Goal: Transaction & Acquisition: Purchase product/service

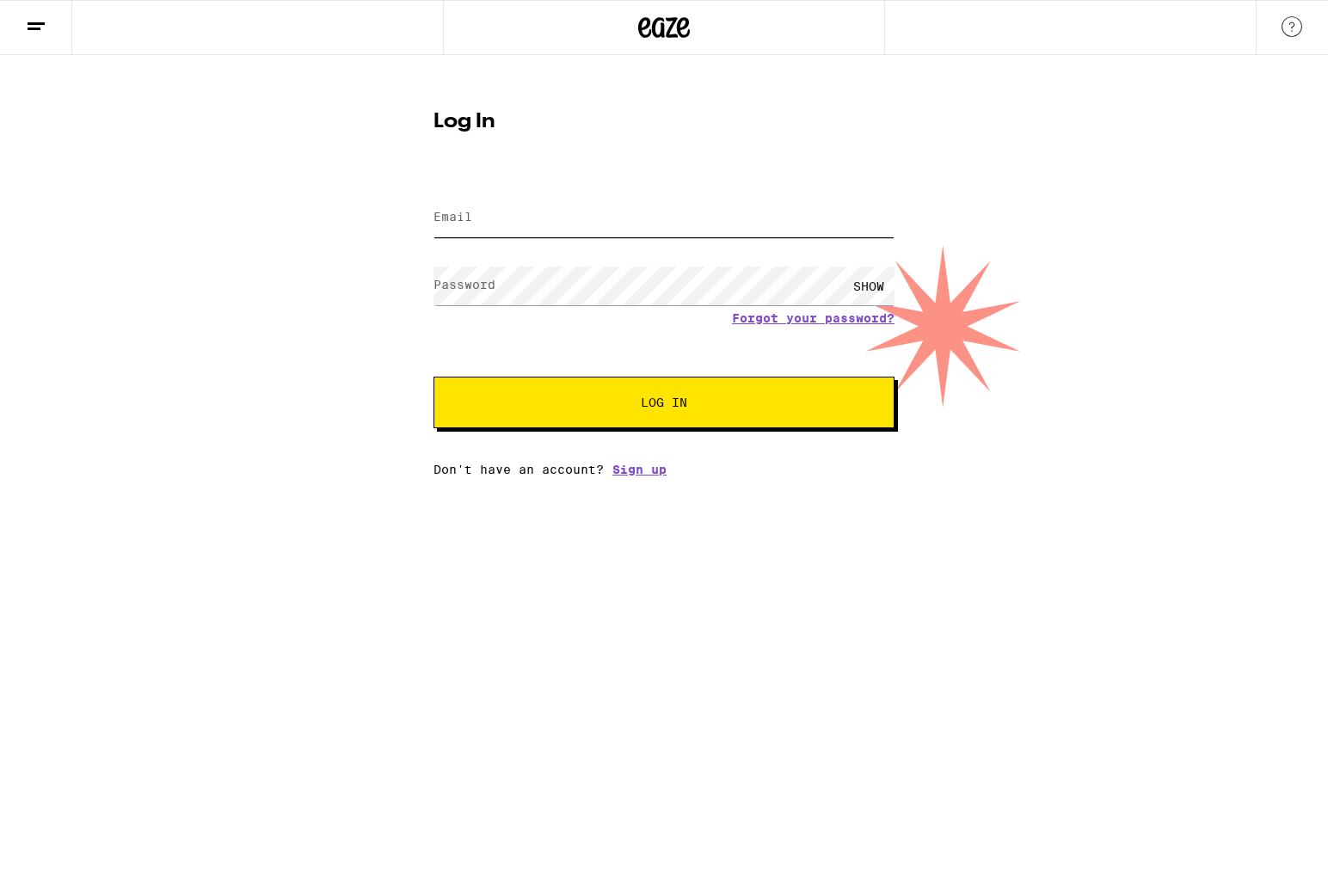
click at [759, 217] on input "Email" at bounding box center [664, 218] width 461 height 39
type input "[EMAIL_ADDRESS][DOMAIN_NAME]"
click at [434, 377] on button "Log In" at bounding box center [664, 402] width 461 height 51
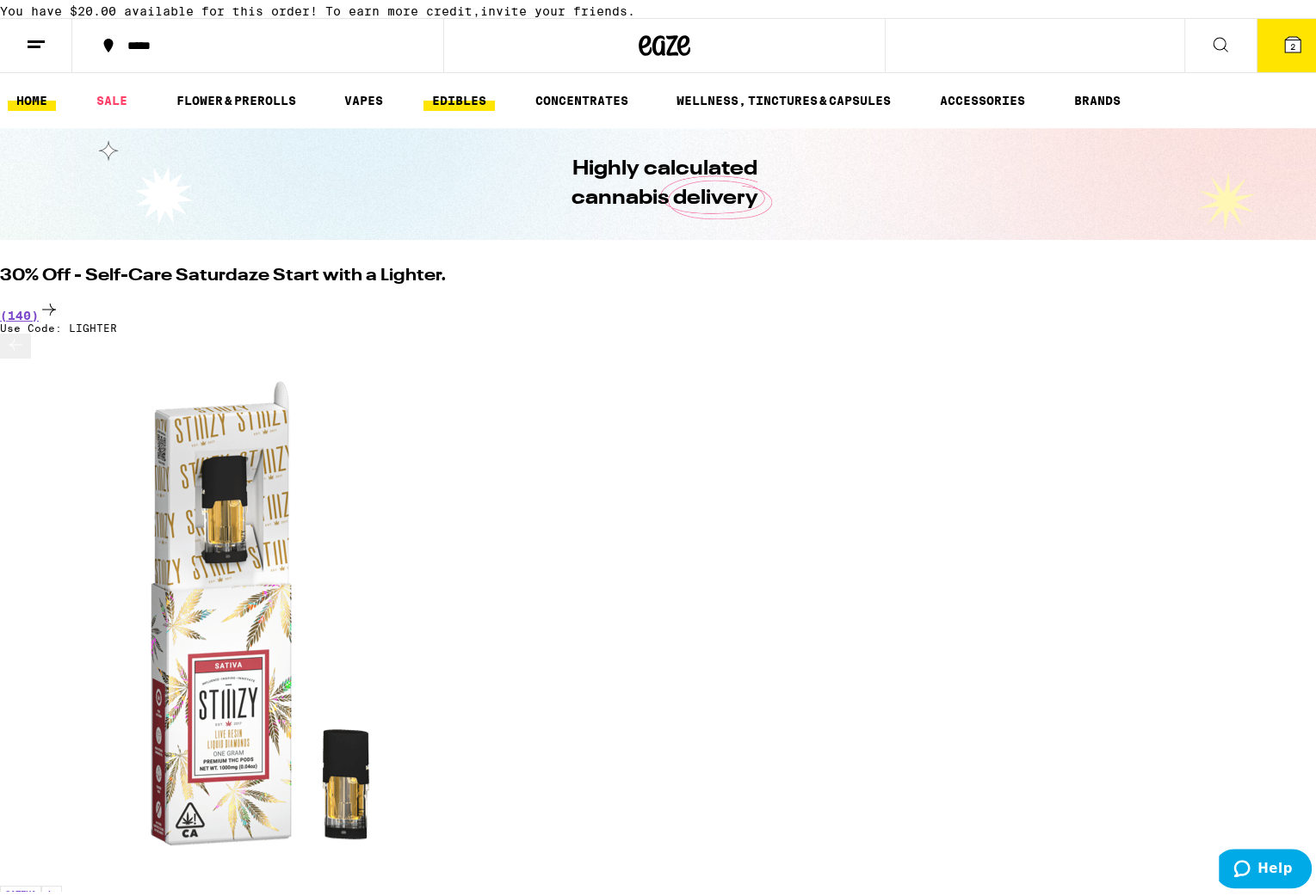
click at [463, 107] on link "EDIBLES" at bounding box center [459, 96] width 72 height 20
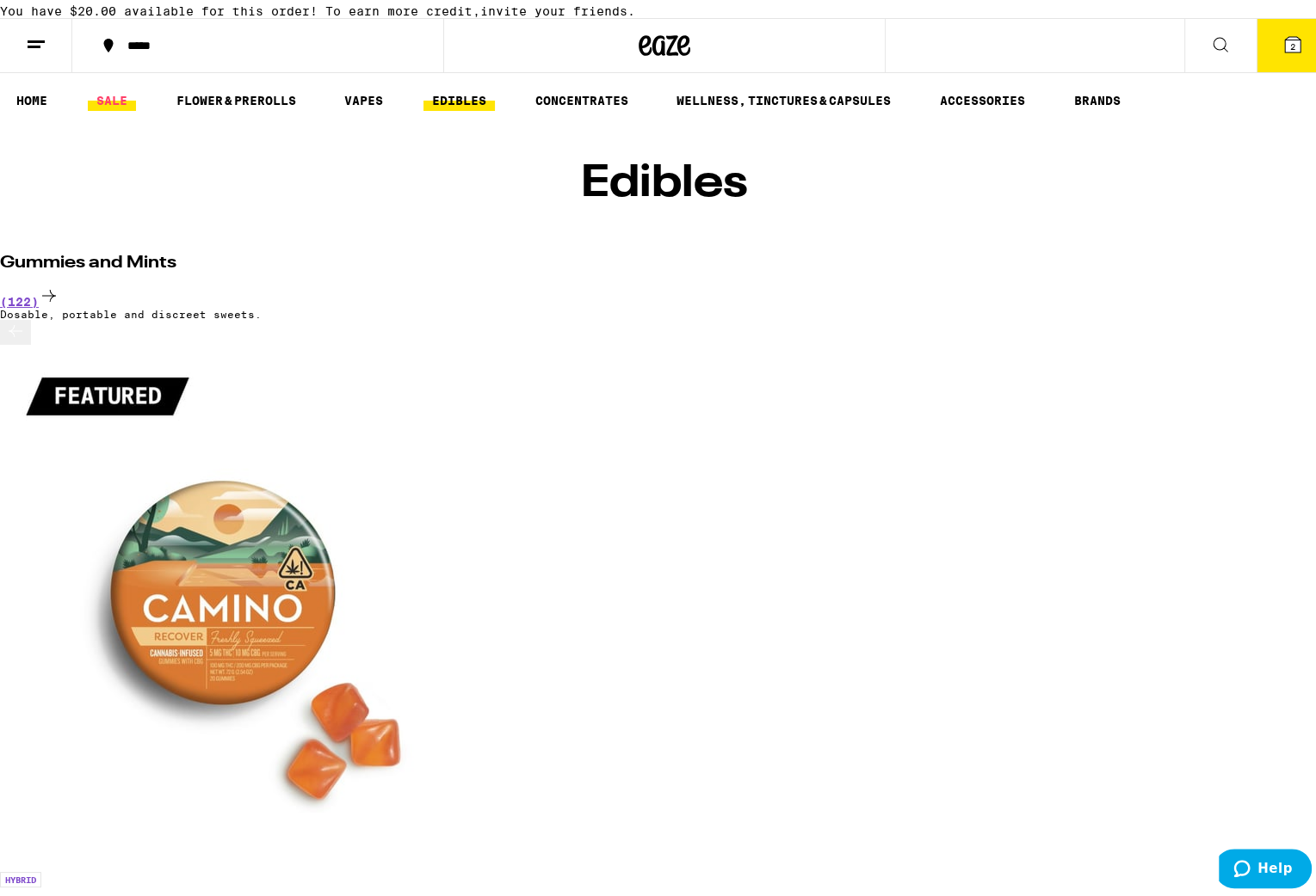
click at [111, 107] on link "SALE" at bounding box center [112, 96] width 49 height 20
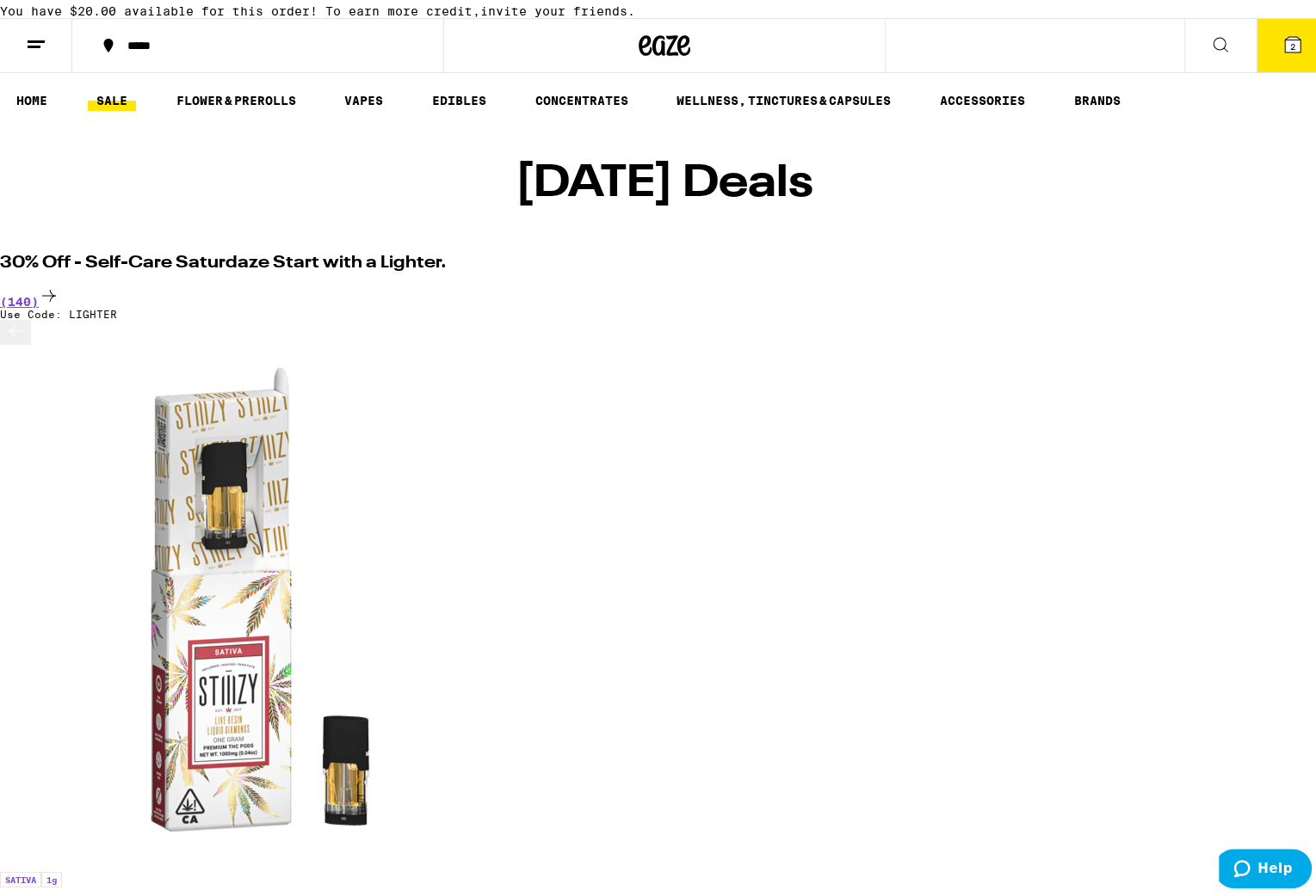
scroll to position [0, 13320]
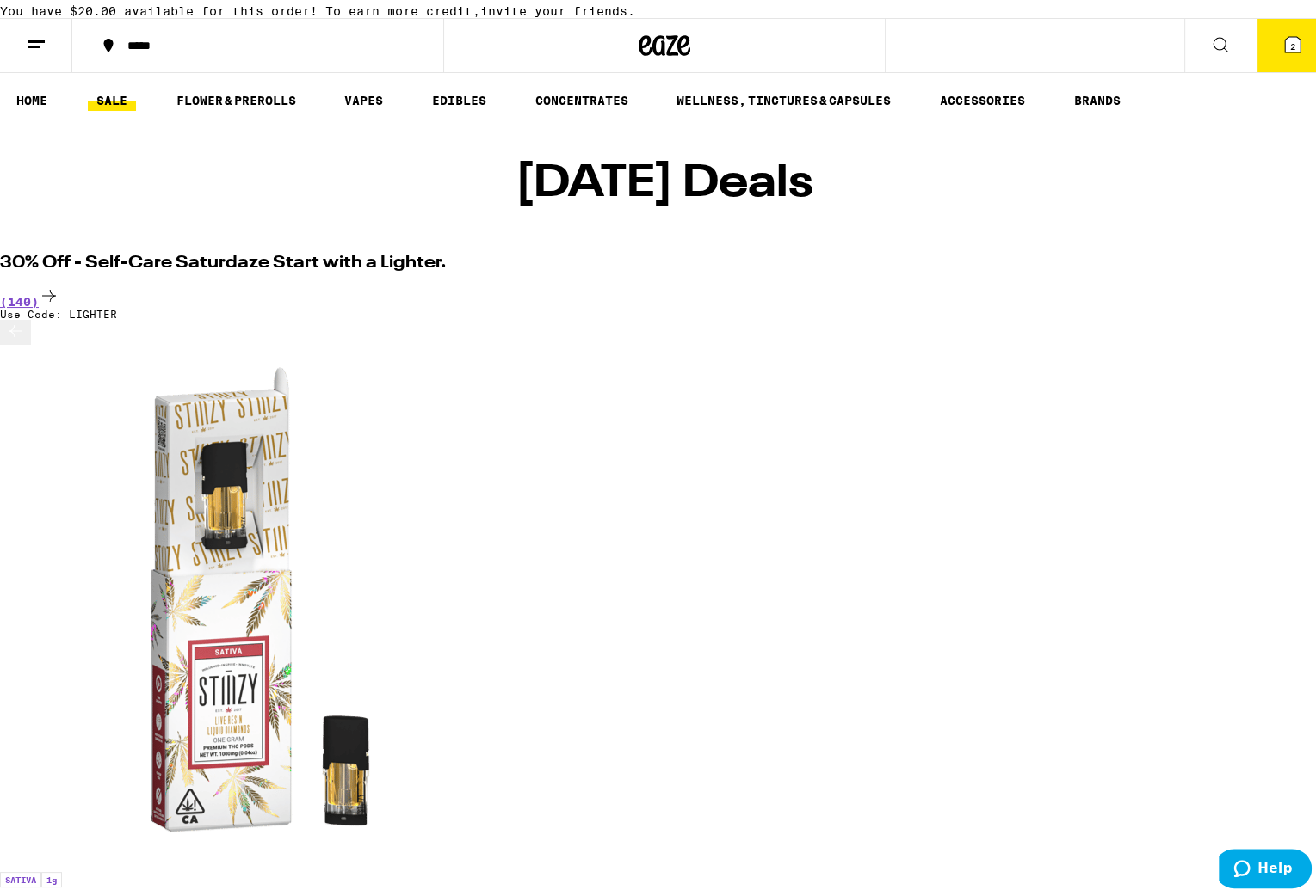
click at [1221, 300] on div "(140)" at bounding box center [664, 293] width 1329 height 23
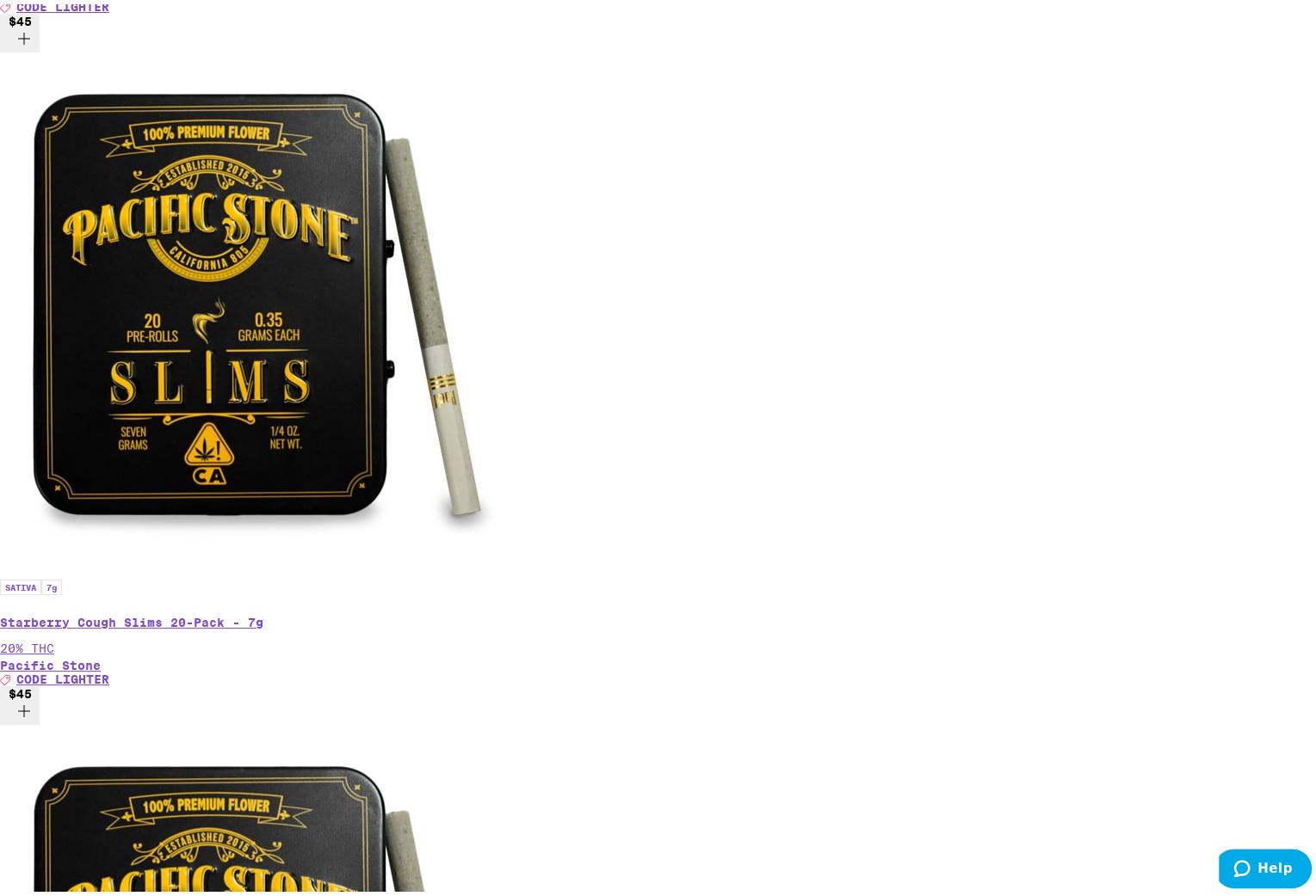
scroll to position [6570, 0]
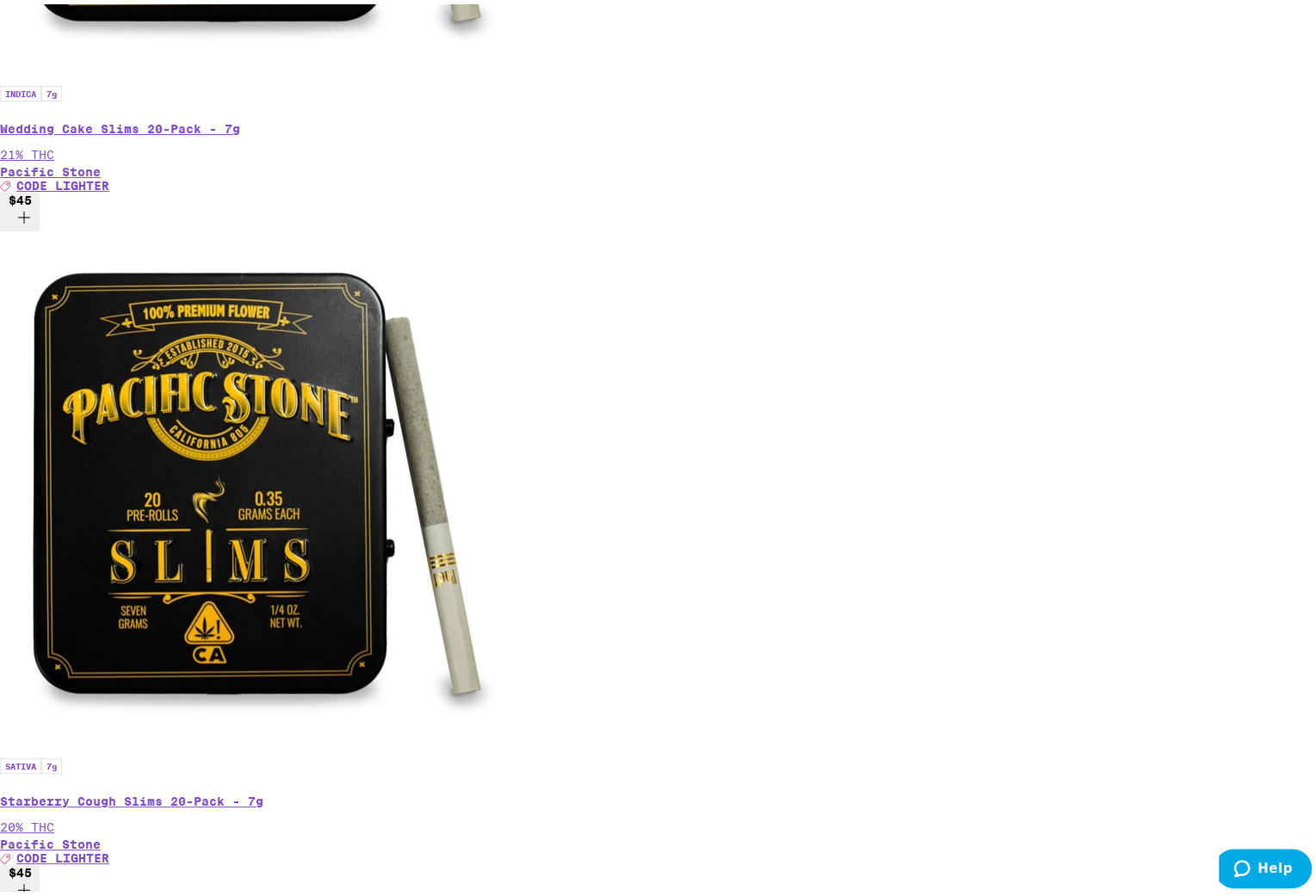
scroll to position [6424, 0]
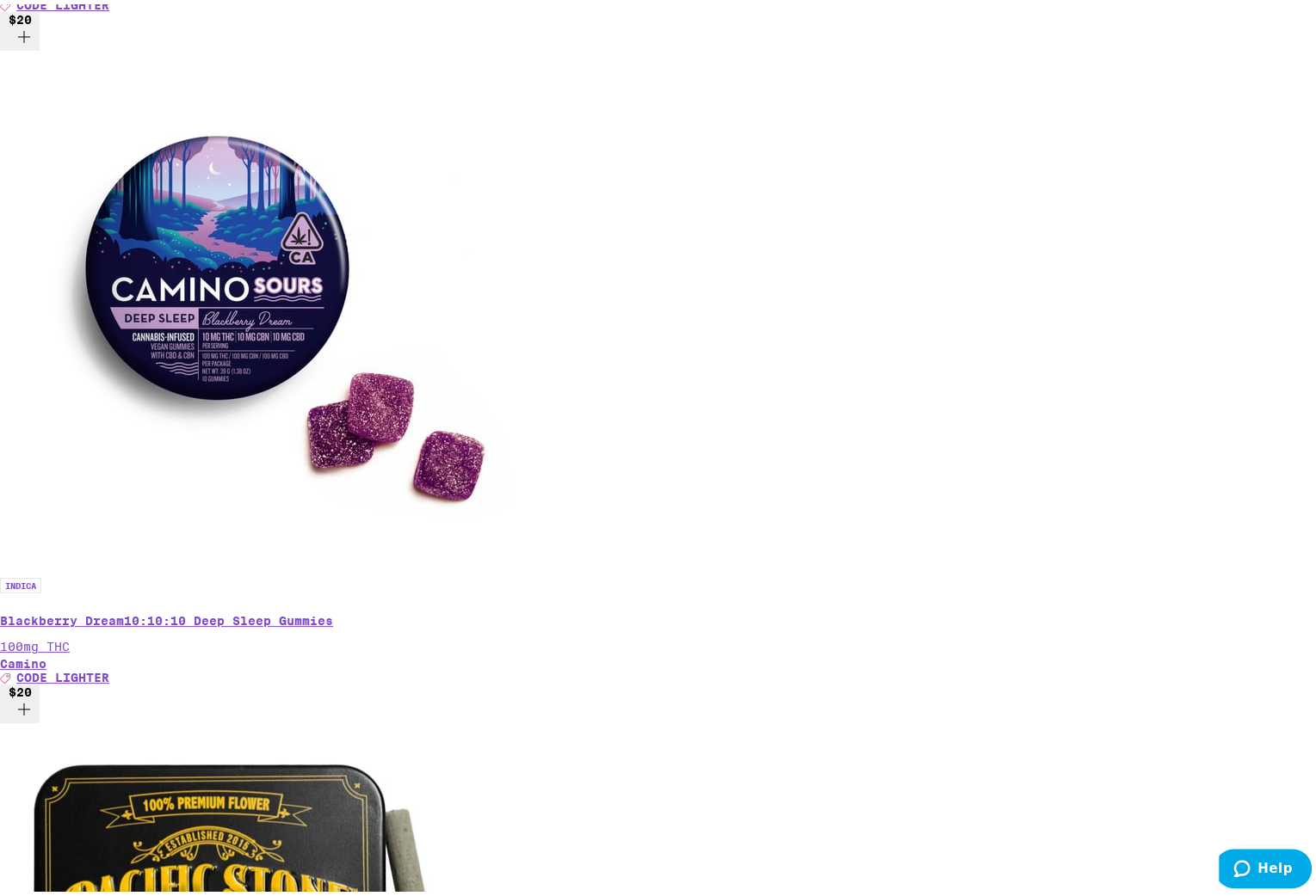
scroll to position [5227, 0]
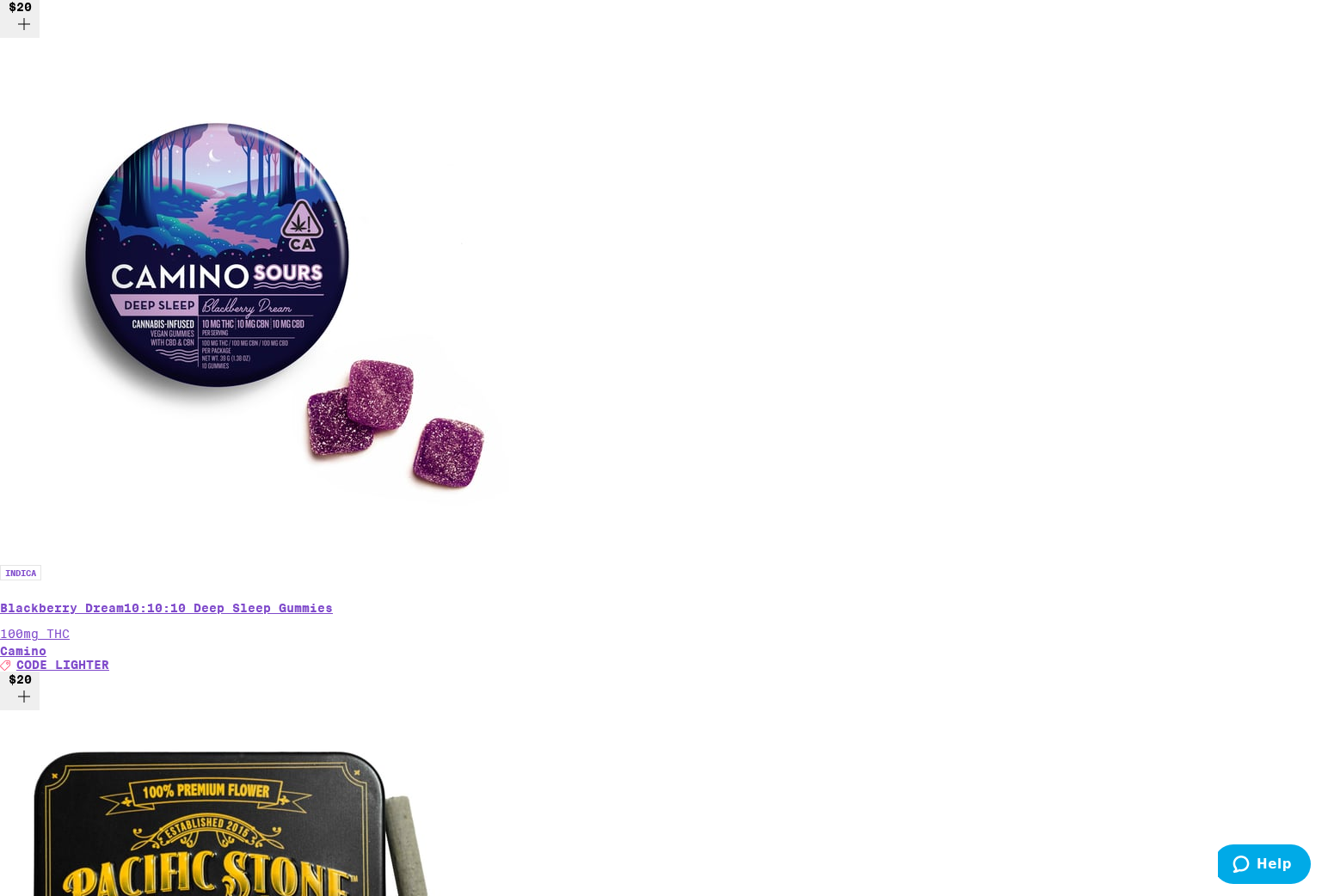
drag, startPoint x: 131, startPoint y: 179, endPoint x: 448, endPoint y: 183, distance: 317.0
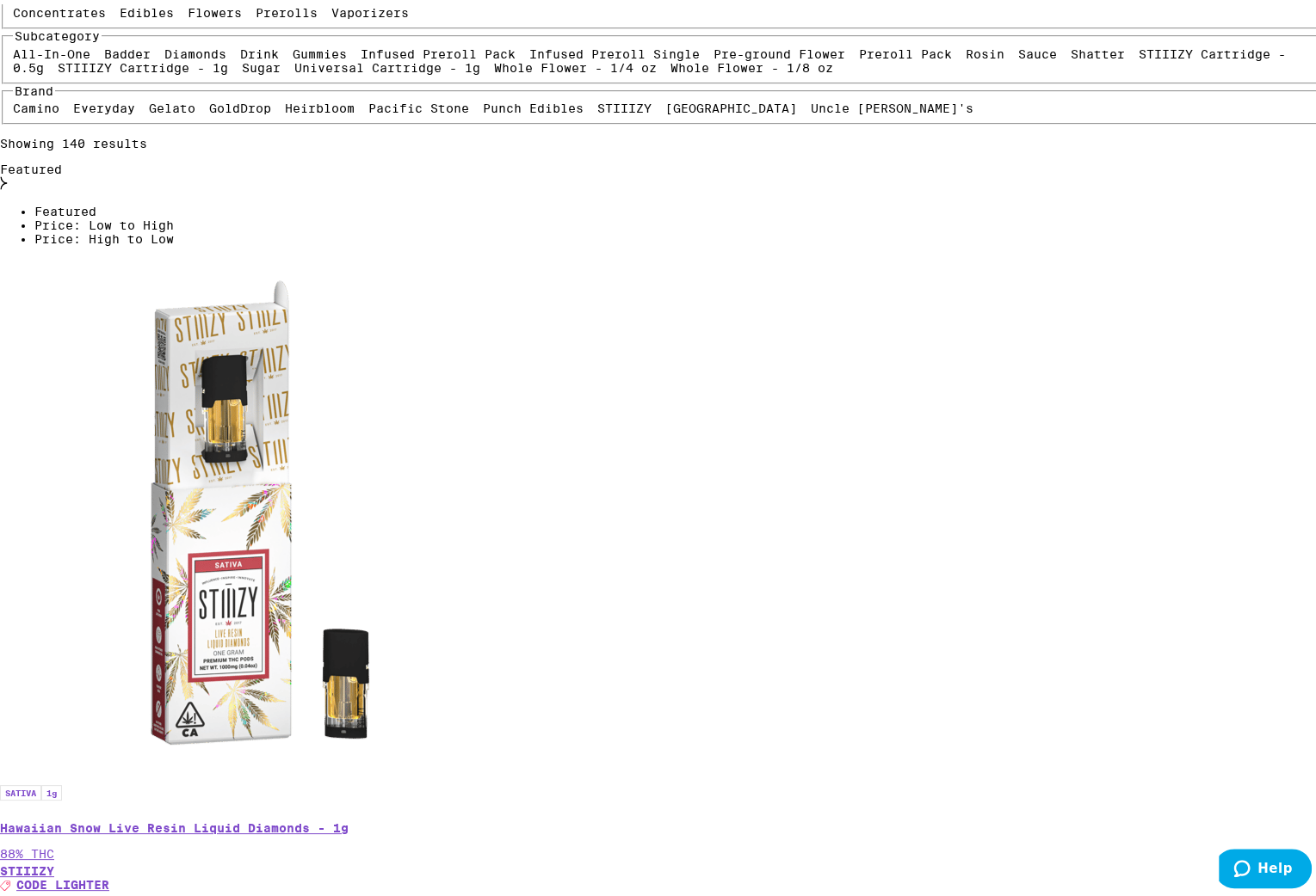
scroll to position [310, 0]
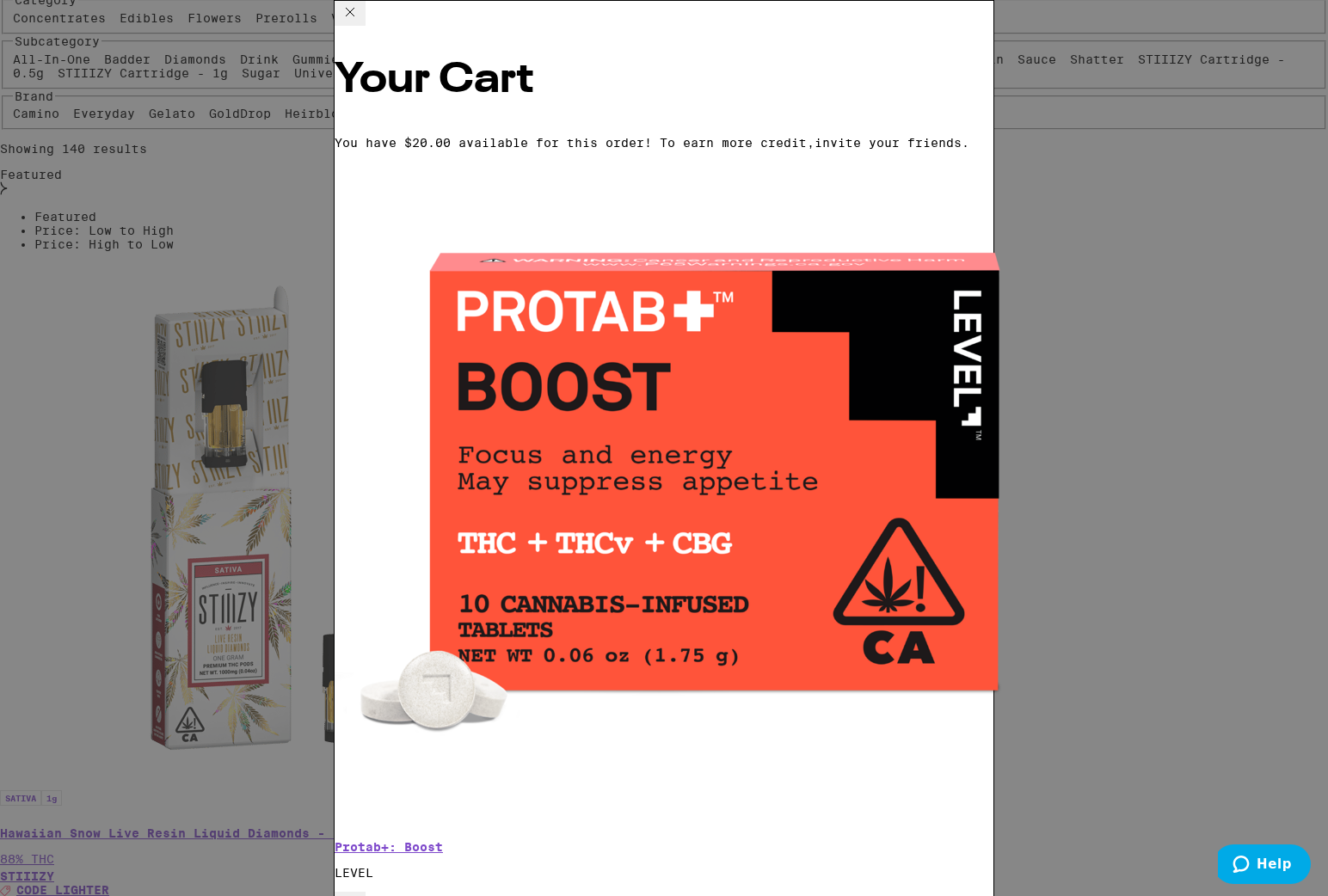
click at [360, 893] on icon "Decrement" at bounding box center [349, 903] width 20 height 20
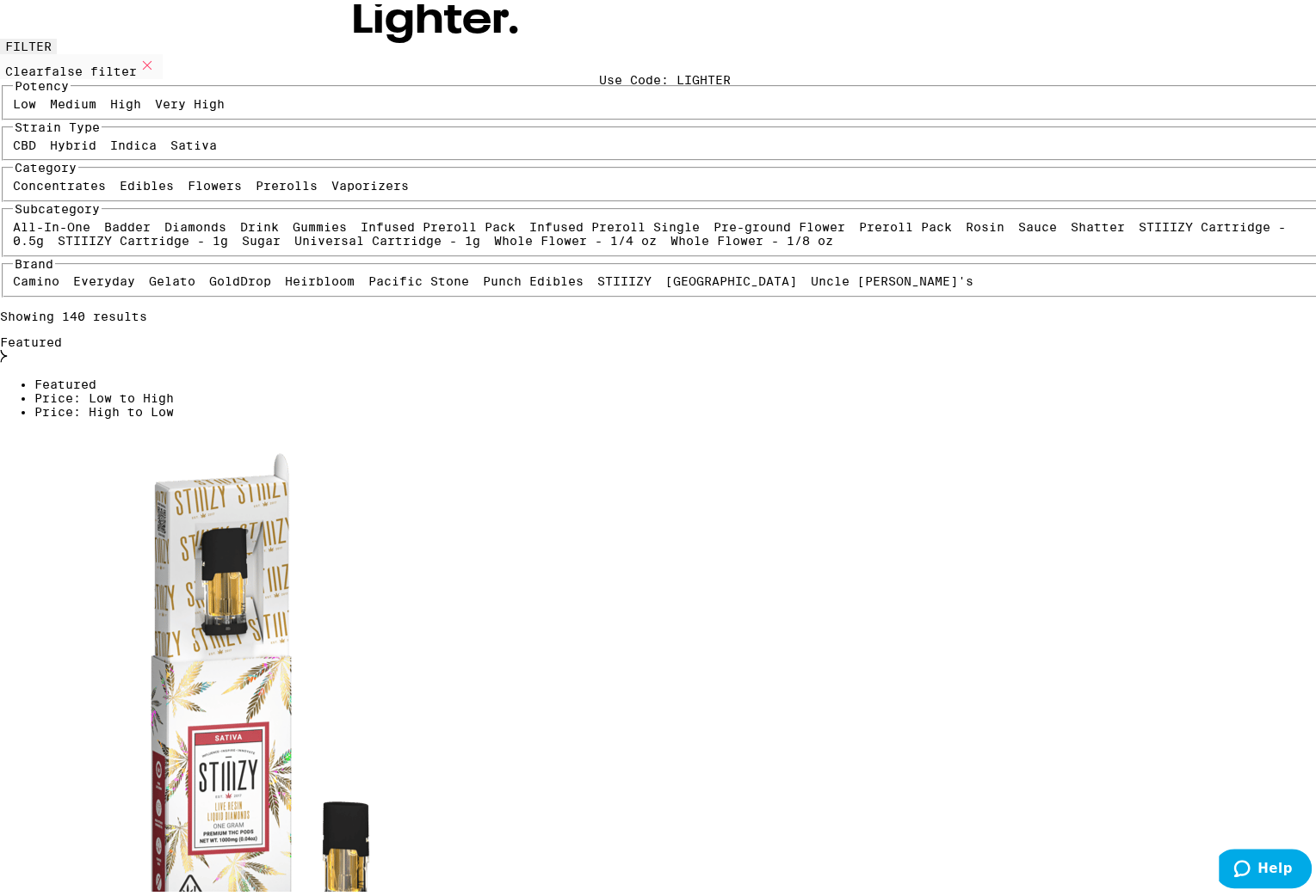
scroll to position [138, 0]
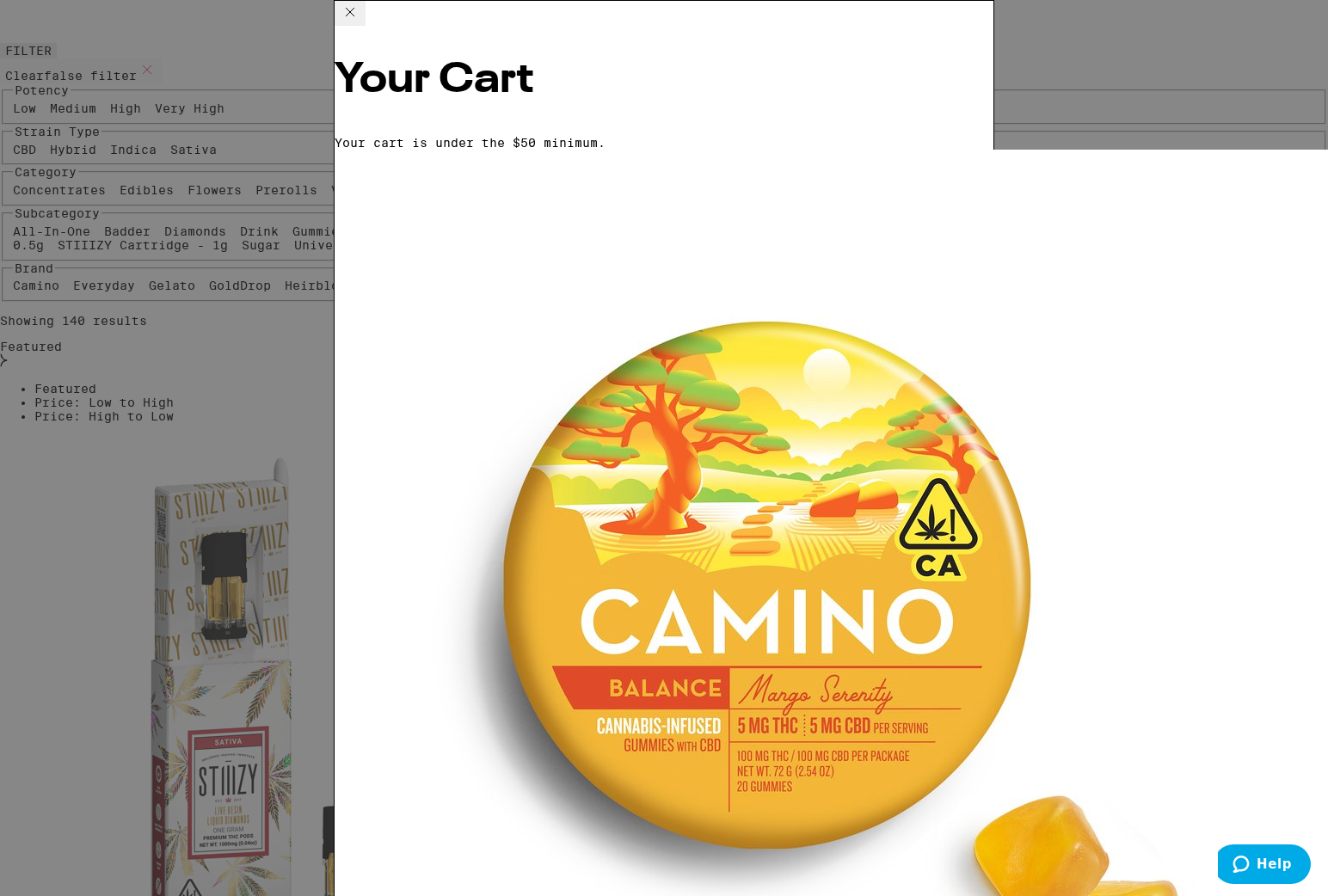
click at [360, 22] on icon at bounding box center [349, 12] width 20 height 20
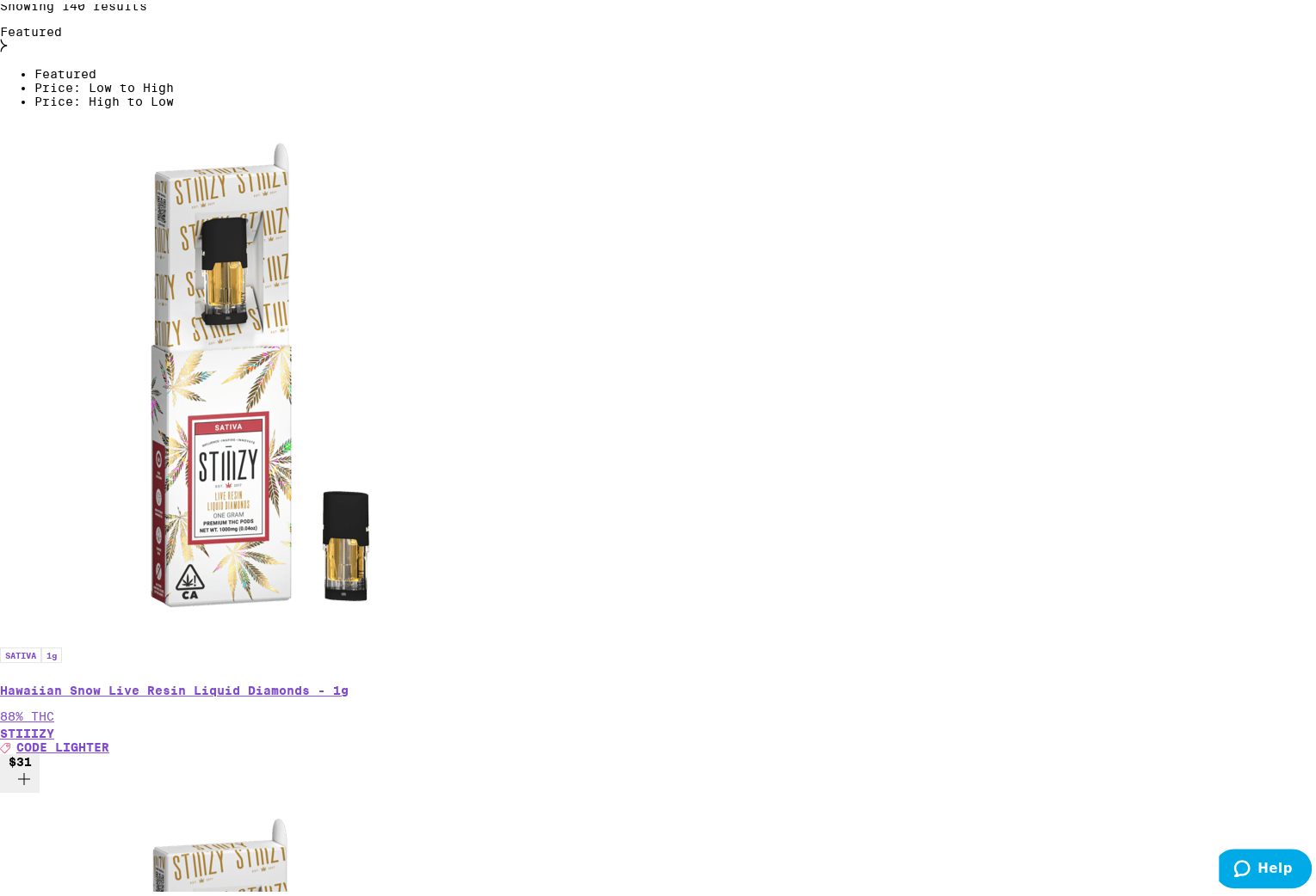
scroll to position [481, 0]
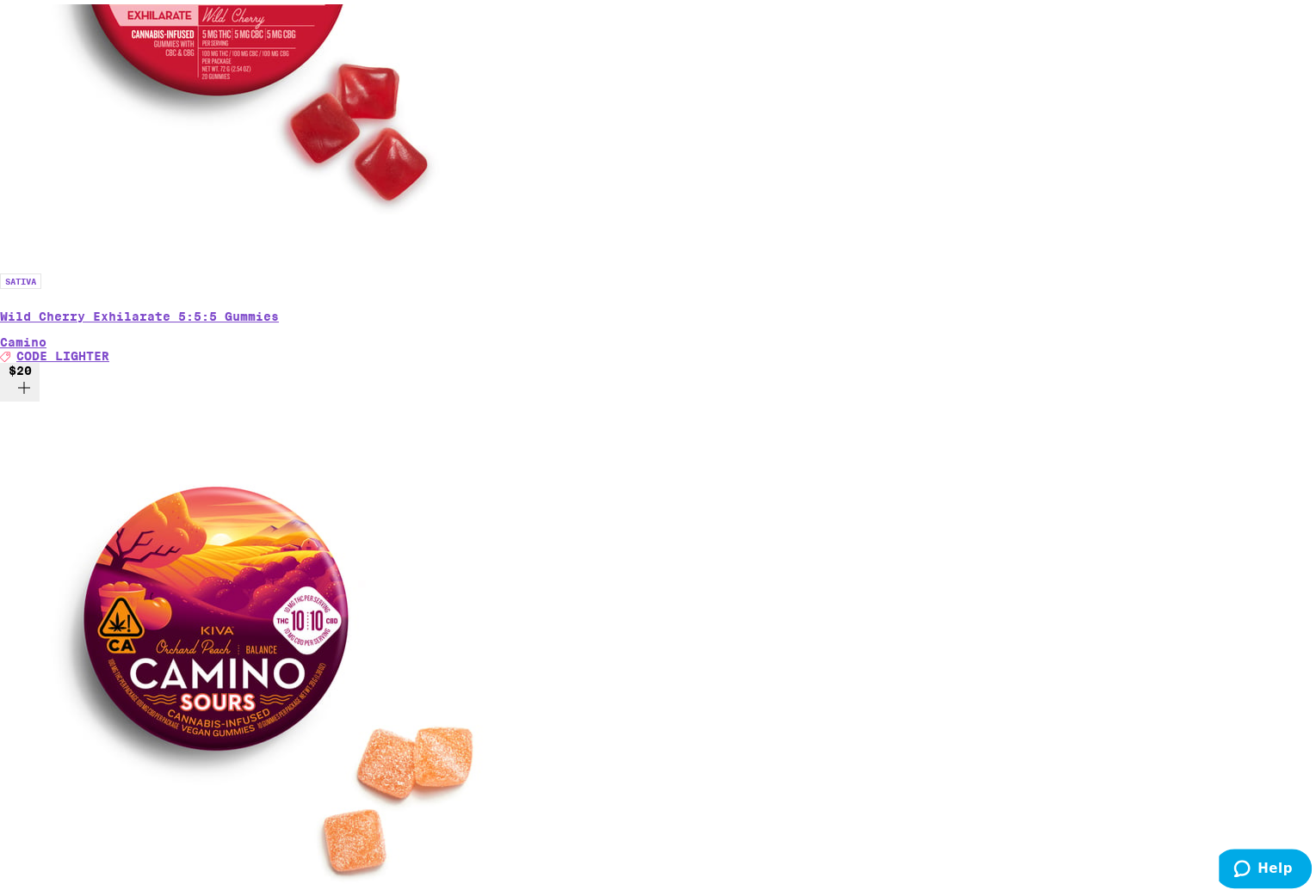
scroll to position [2857, 0]
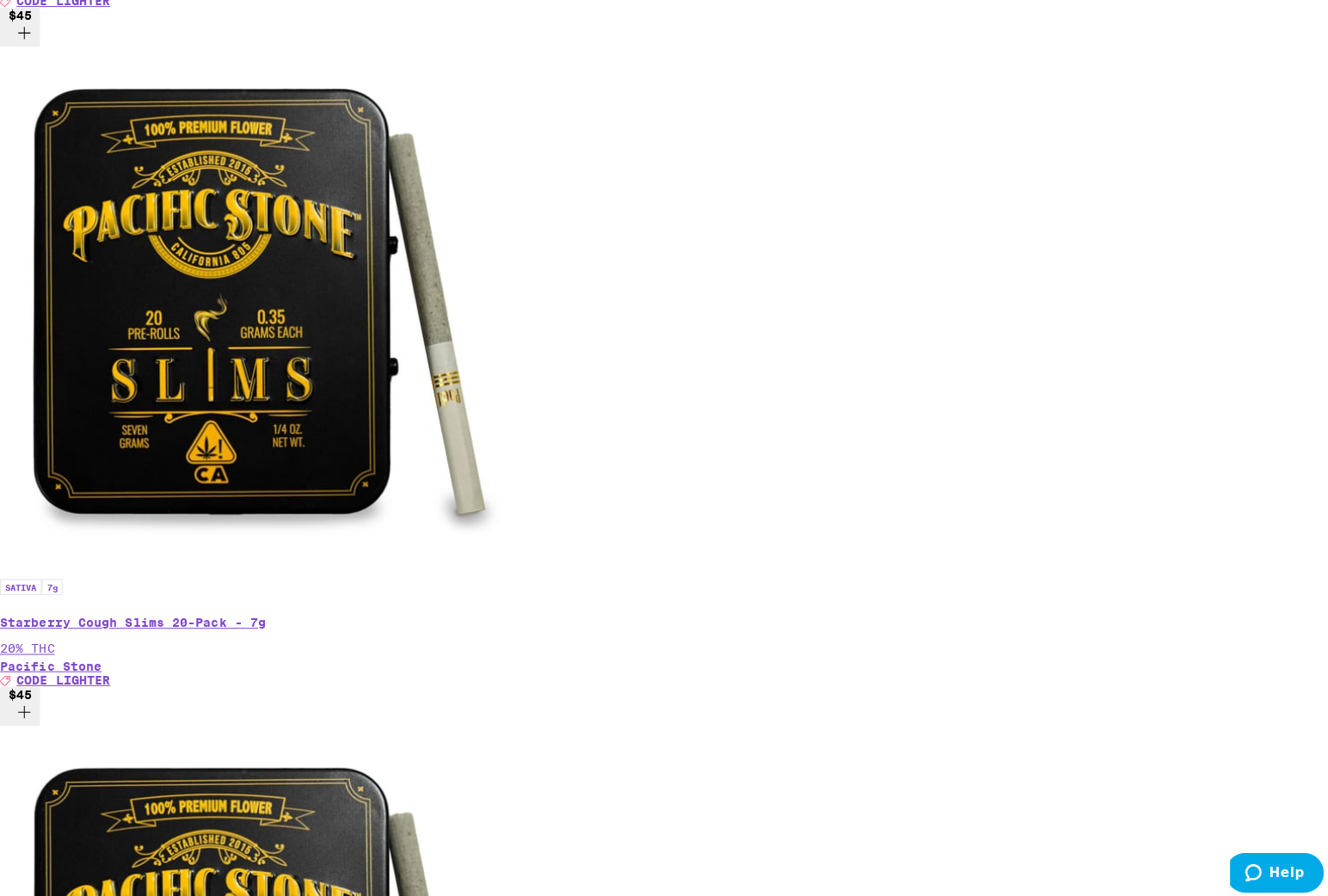
scroll to position [6598, 0]
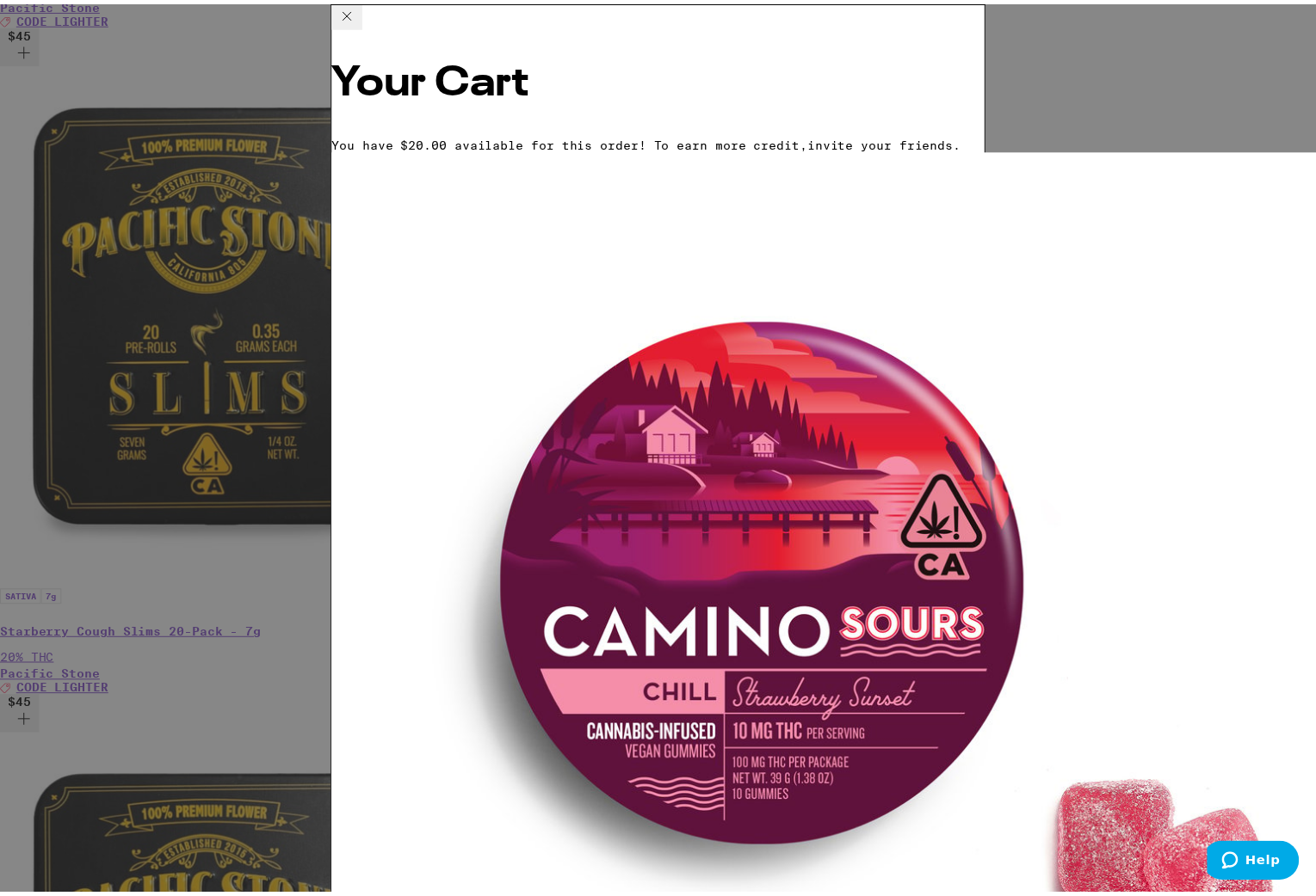
scroll to position [148, 0]
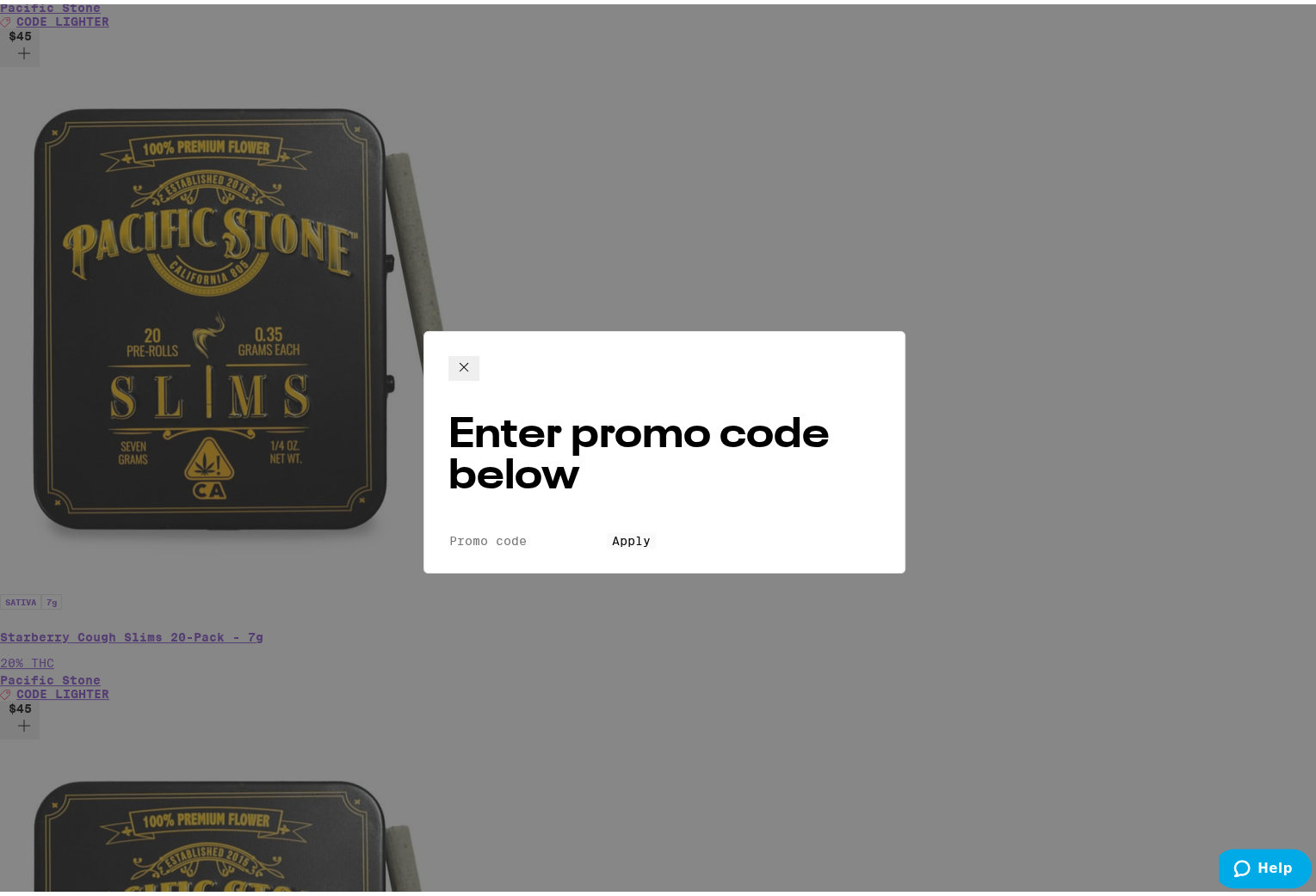
click at [568, 415] on div "Enter promo code below Promo Code Apply" at bounding box center [664, 448] width 482 height 243
click at [560, 529] on input "Promo Code" at bounding box center [527, 537] width 158 height 16
type input "Lighter"
click at [607, 529] on button "Apply" at bounding box center [631, 537] width 50 height 16
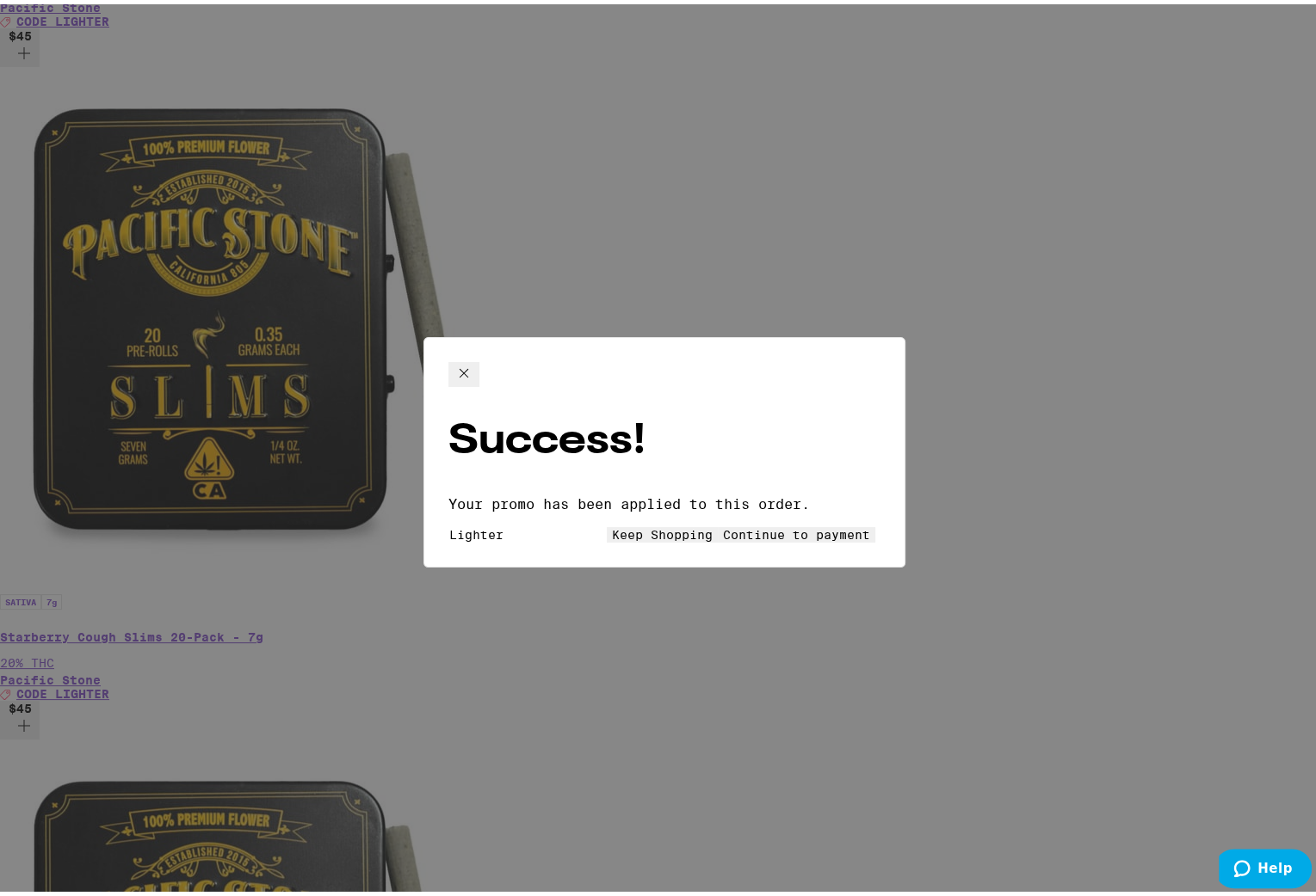
click at [749, 524] on span "Continue to payment" at bounding box center [796, 531] width 148 height 14
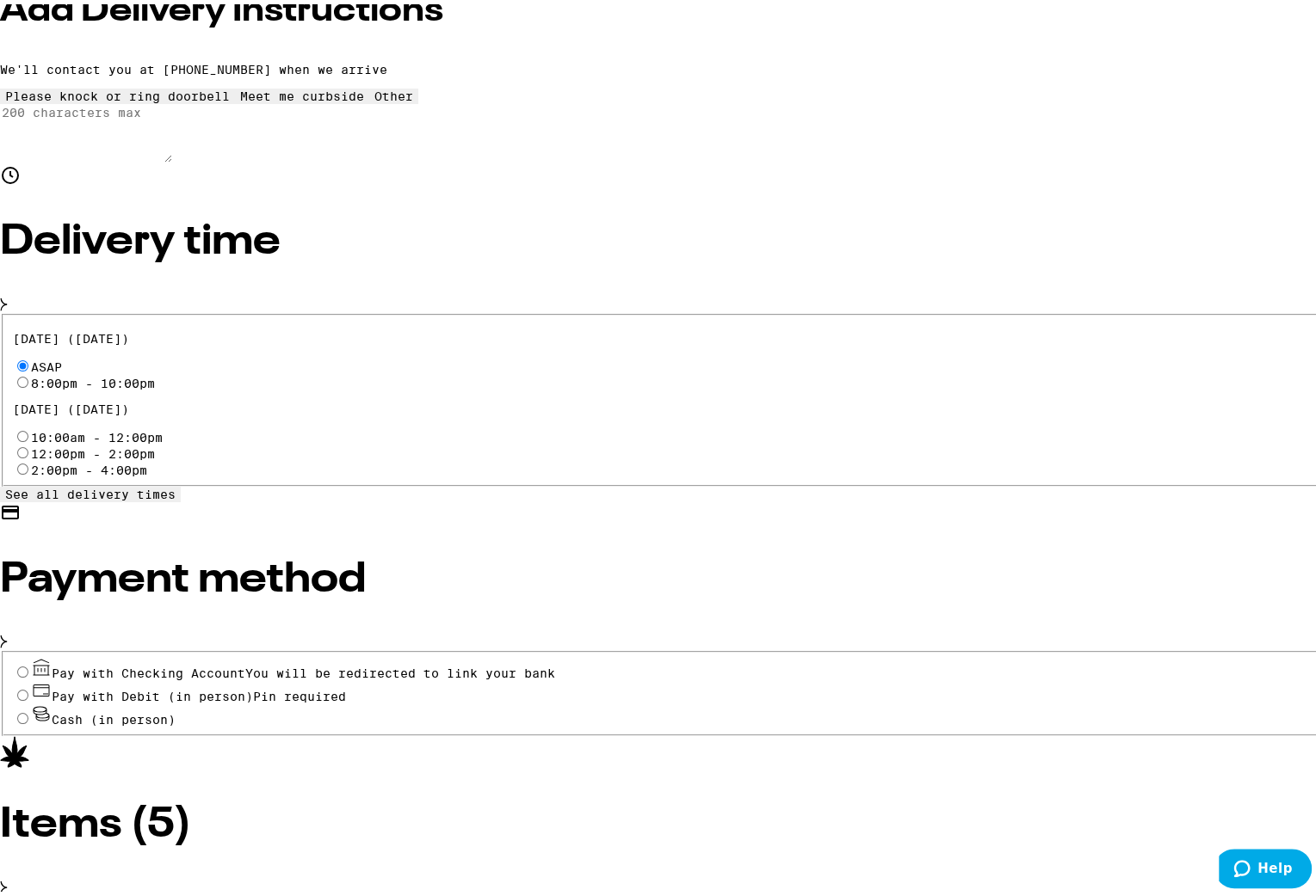
scroll to position [510, 0]
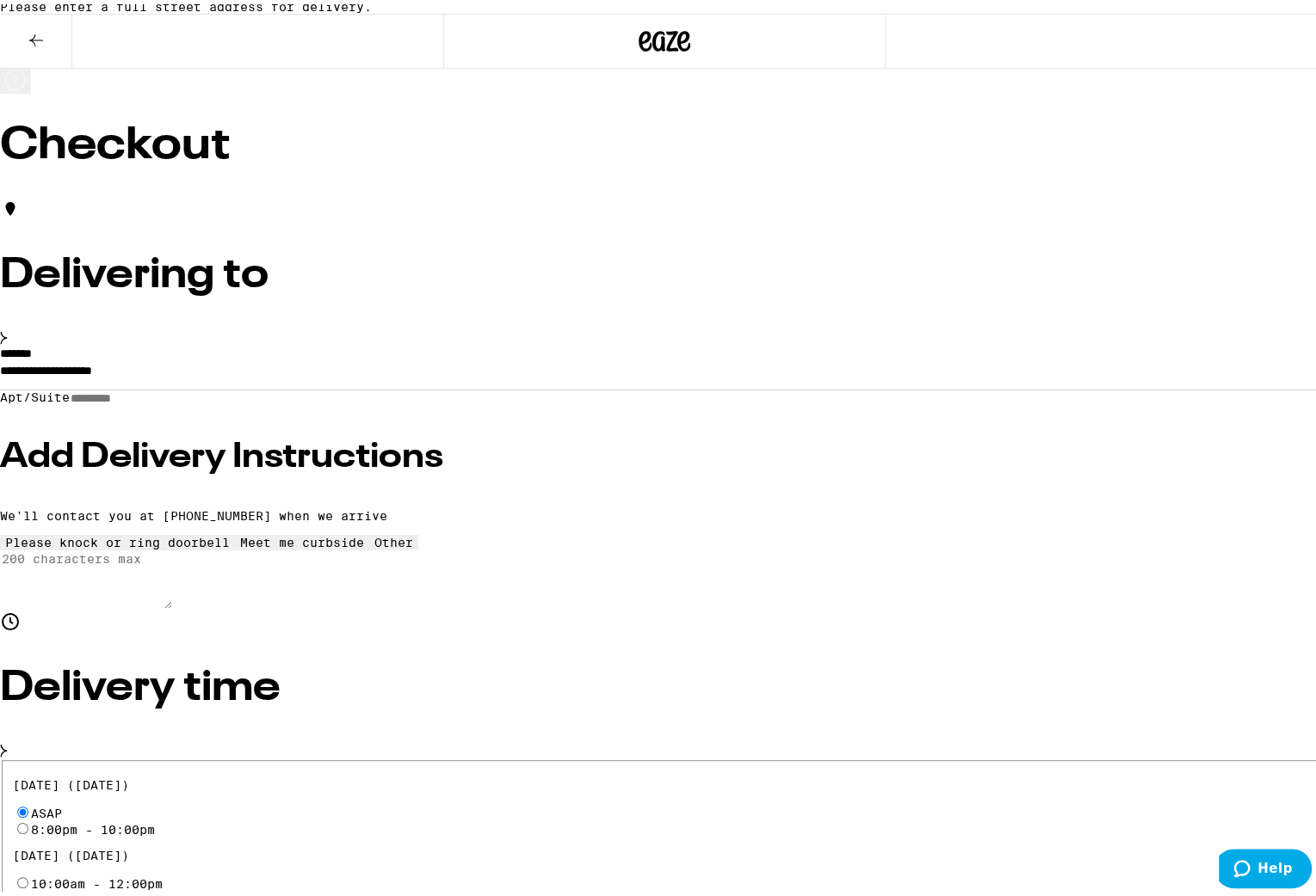
scroll to position [0, 0]
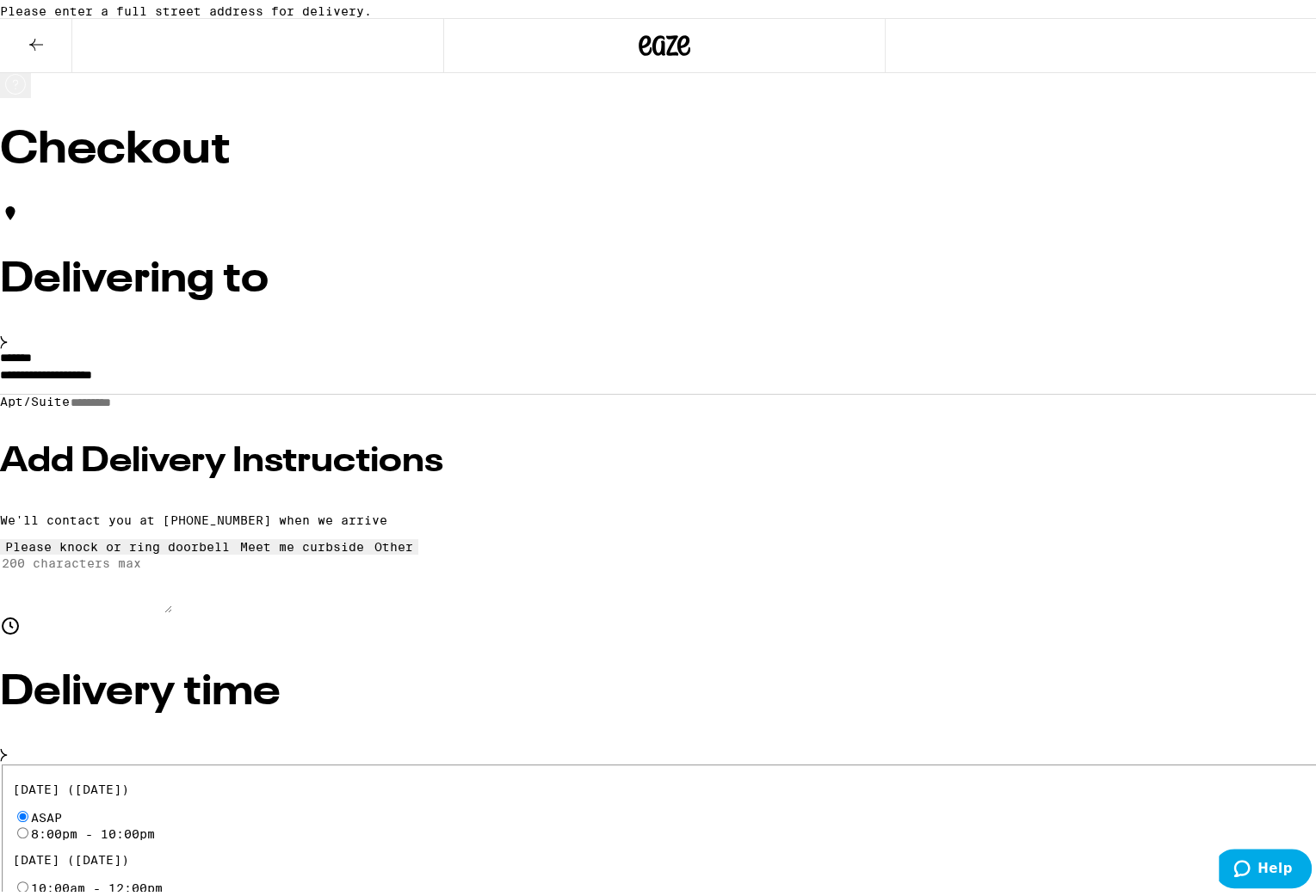
drag, startPoint x: 366, startPoint y: 388, endPoint x: 143, endPoint y: 392, distance: 223.0
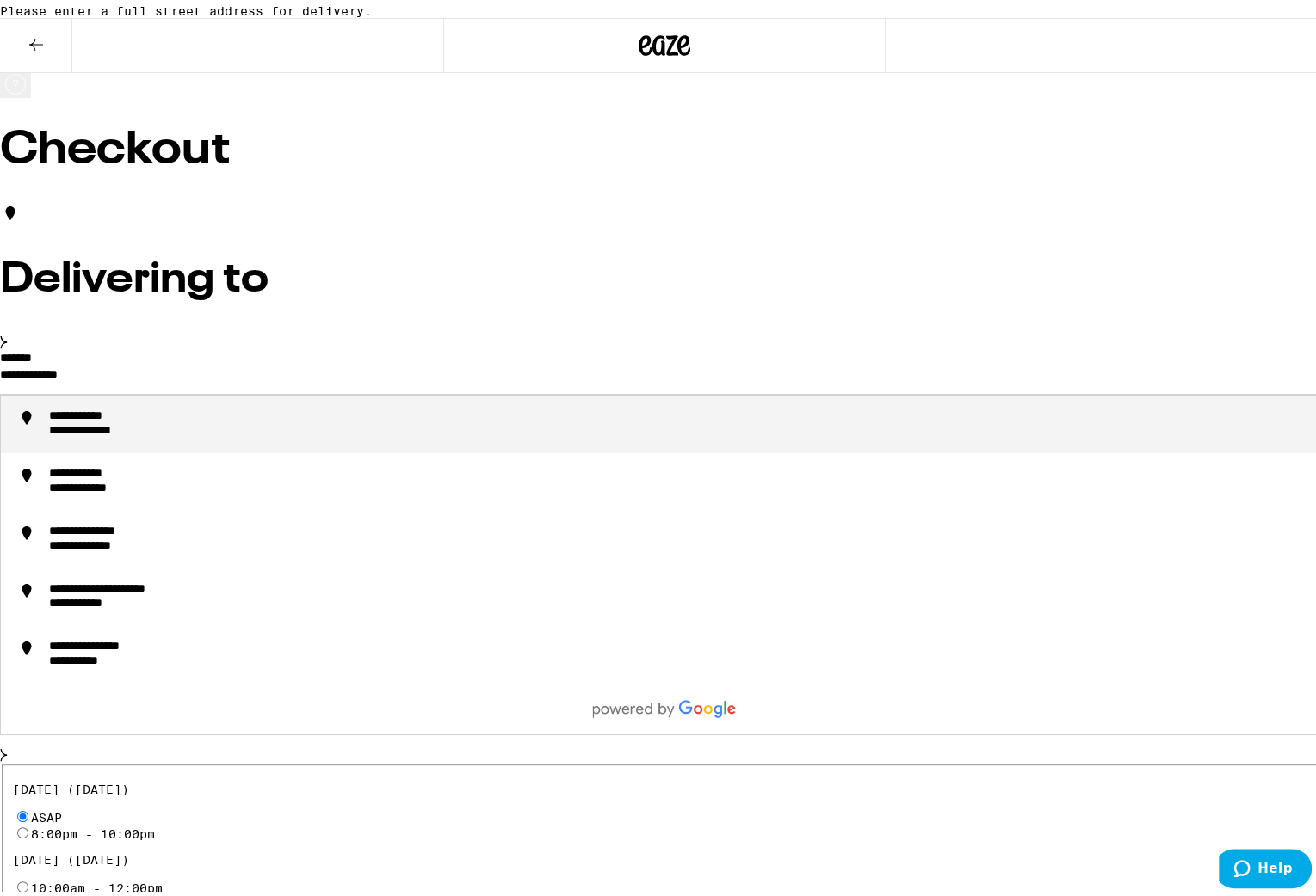
click at [231, 443] on li "**********" at bounding box center [664, 419] width 1328 height 57
type input "**********"
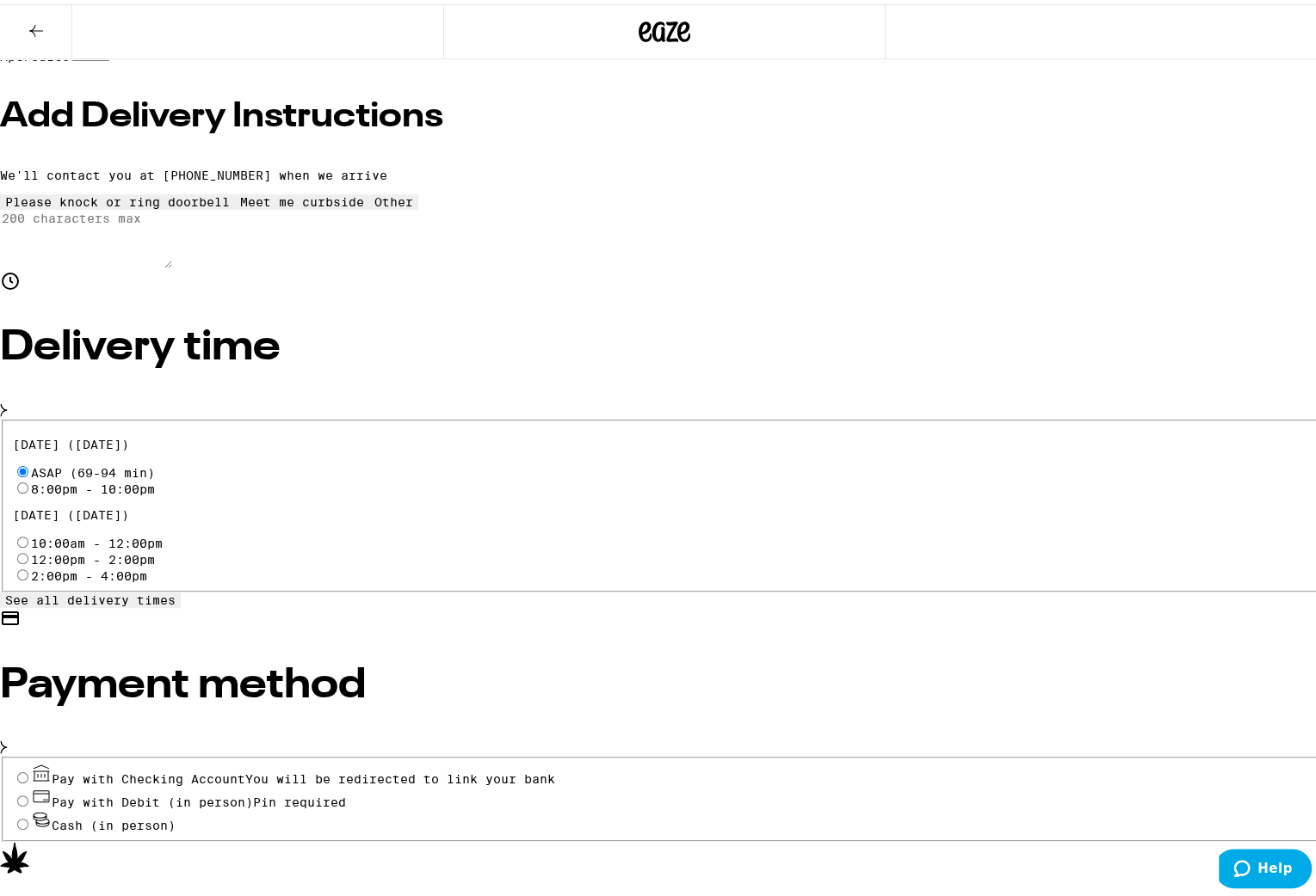
scroll to position [345, 0]
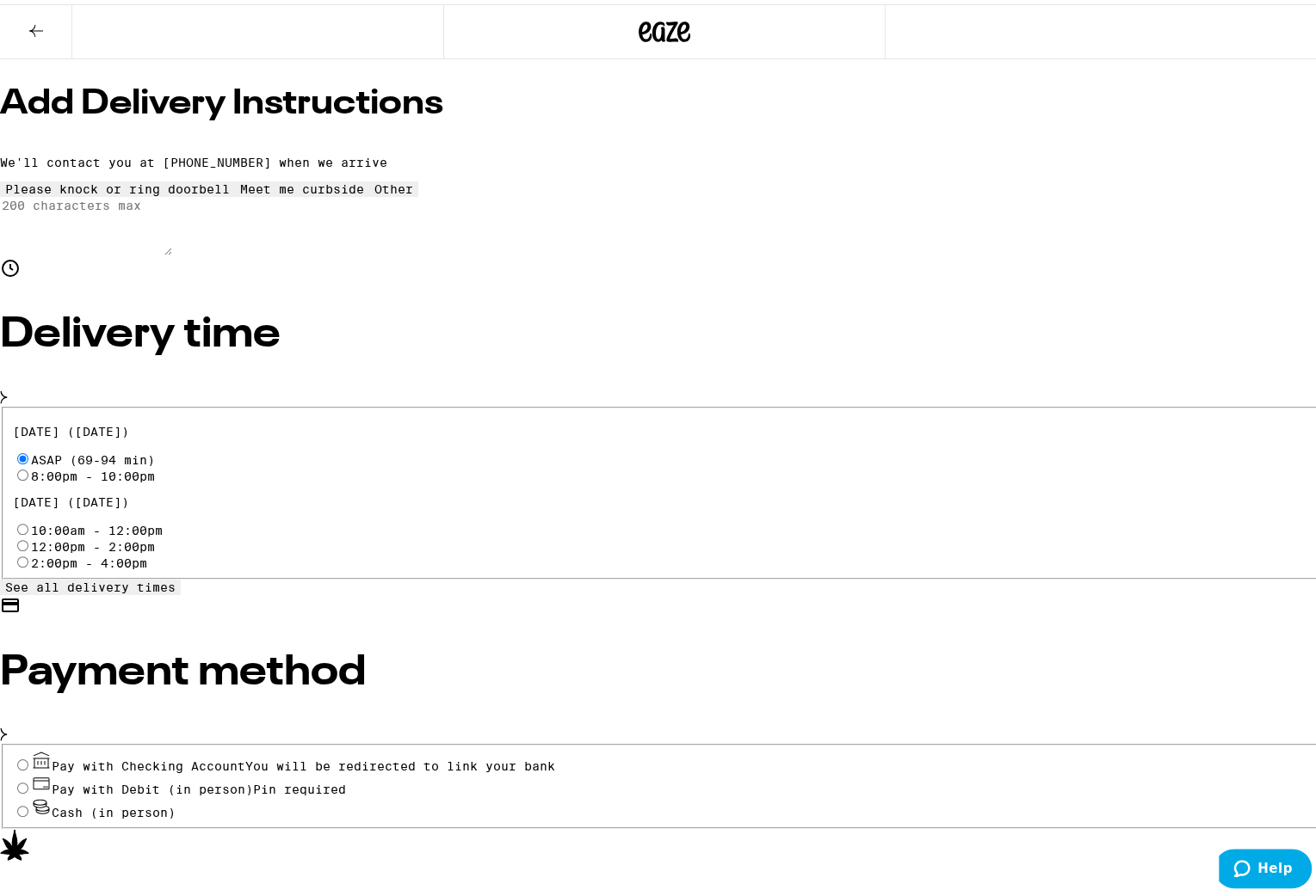
click at [176, 802] on span "Cash (in person)" at bounding box center [114, 809] width 124 height 14
click at [28, 802] on input "Cash (in person)" at bounding box center [23, 808] width 12 height 12
radio input "true"
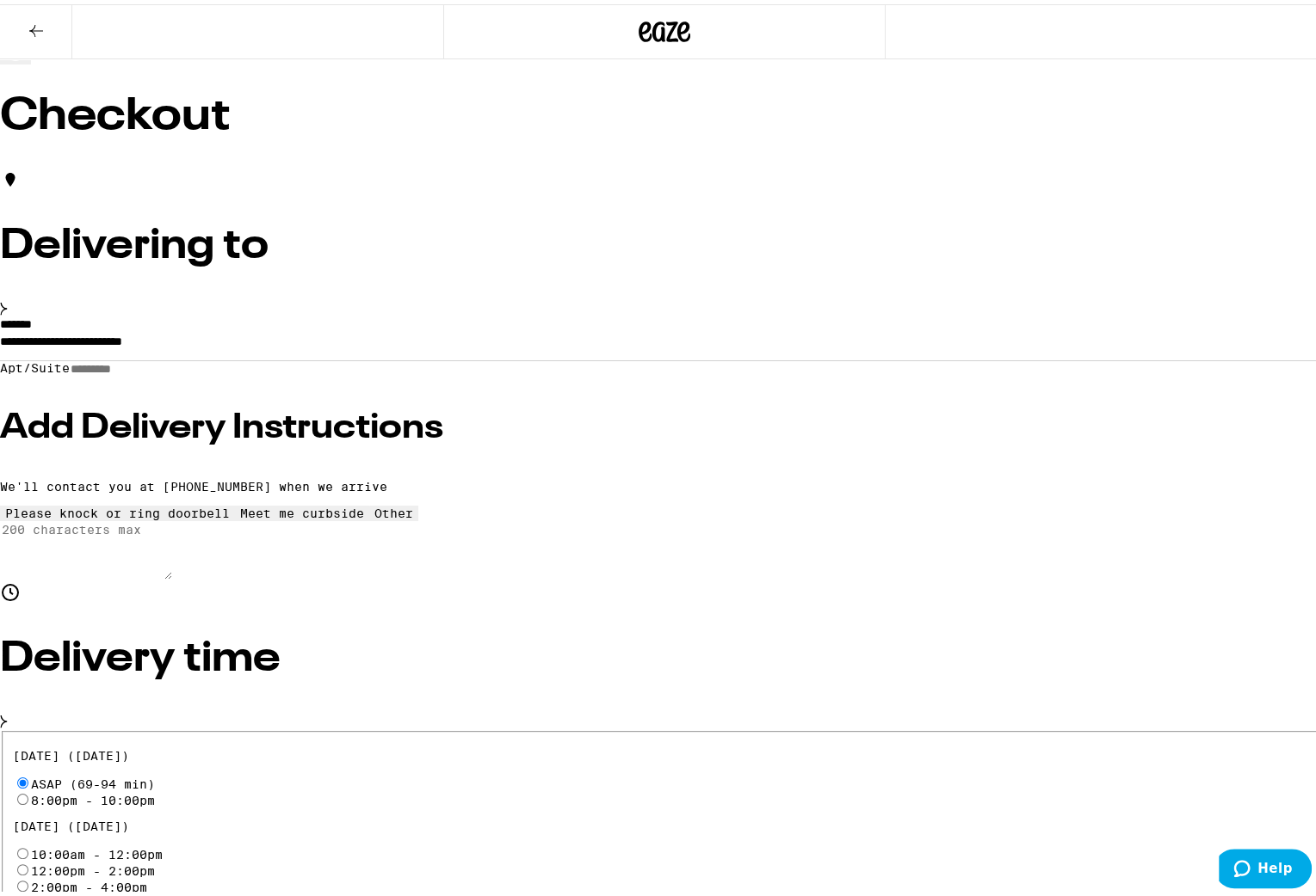
scroll to position [0, 0]
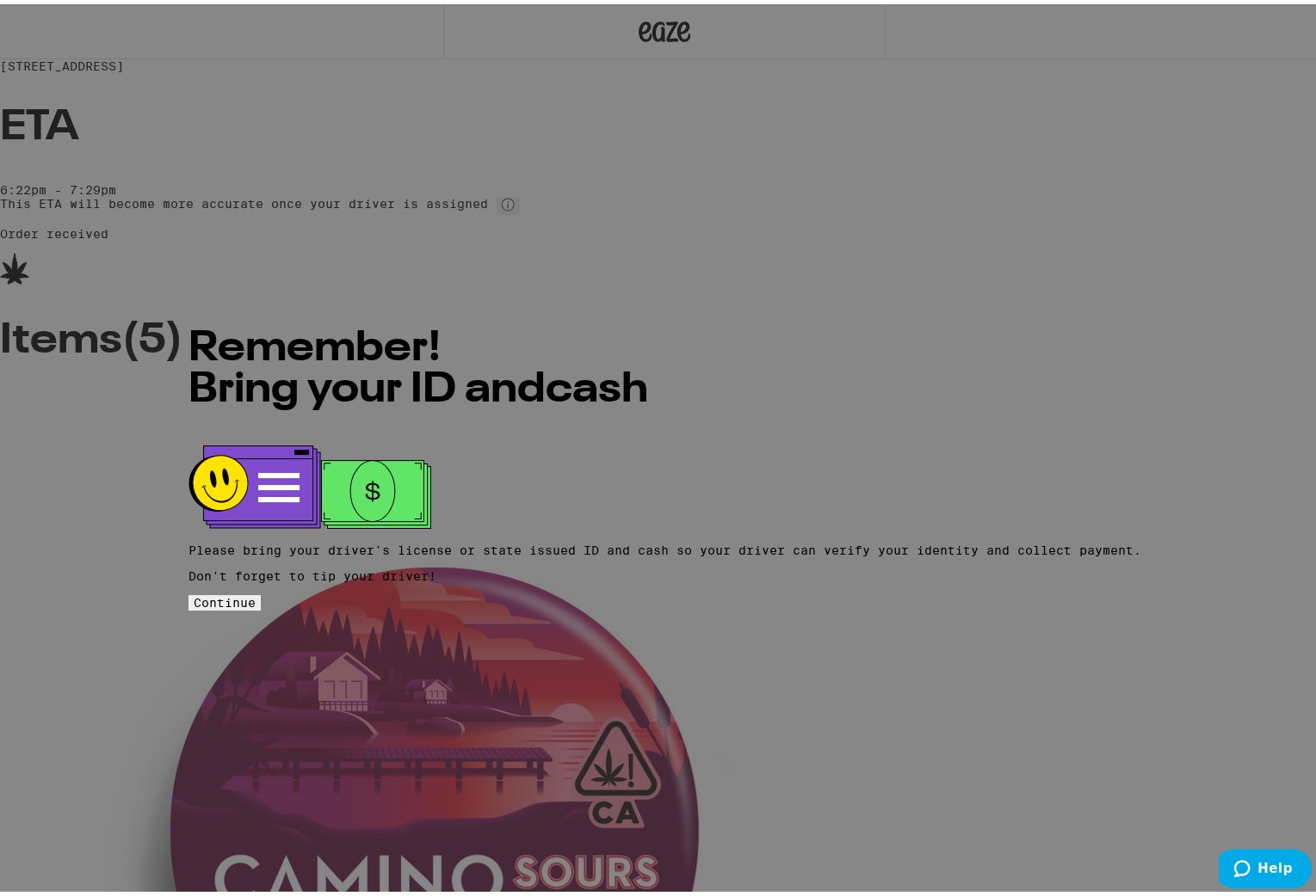
click at [255, 592] on span "Continue" at bounding box center [224, 599] width 62 height 14
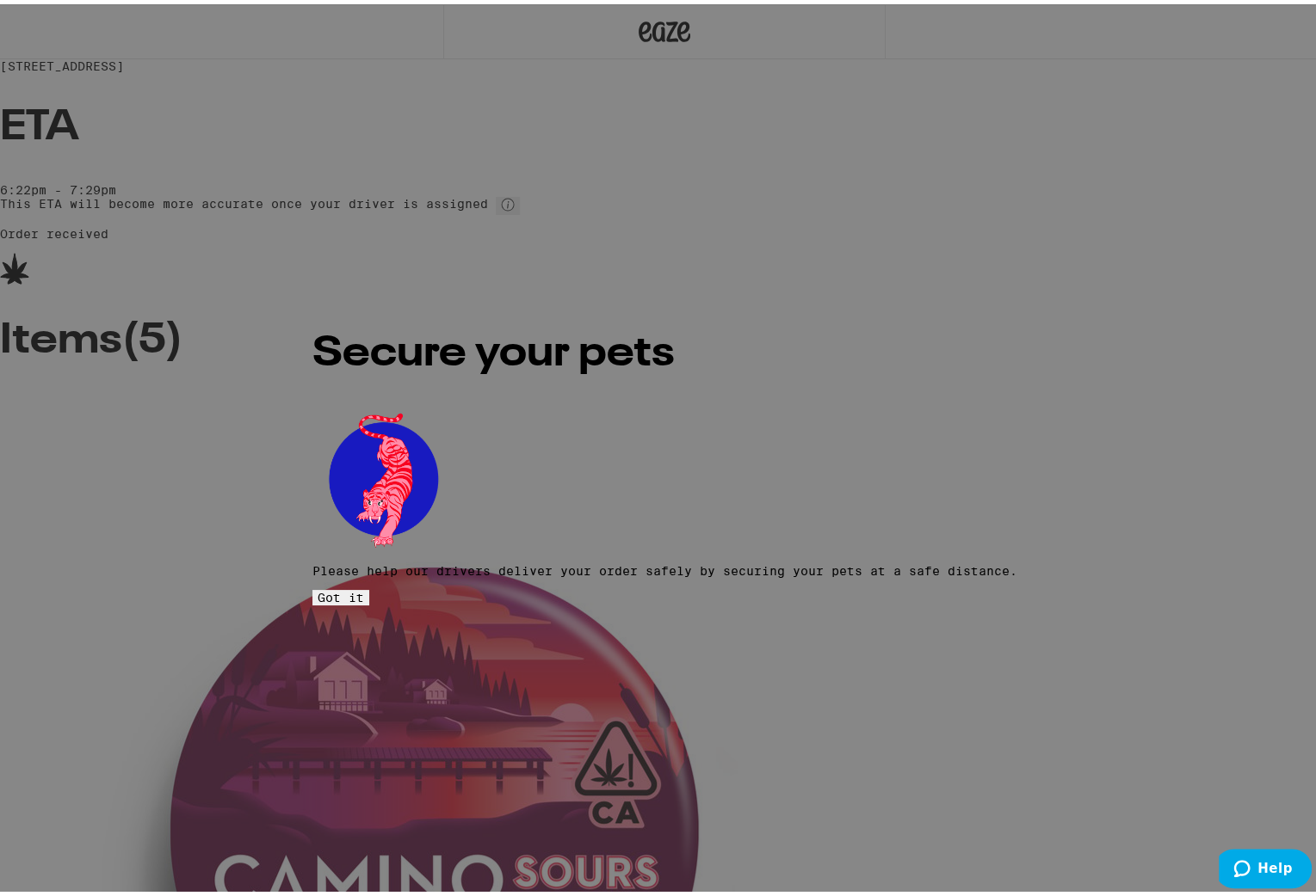
click at [364, 586] on span "Got it" at bounding box center [341, 593] width 47 height 14
